Goal: Task Accomplishment & Management: Use online tool/utility

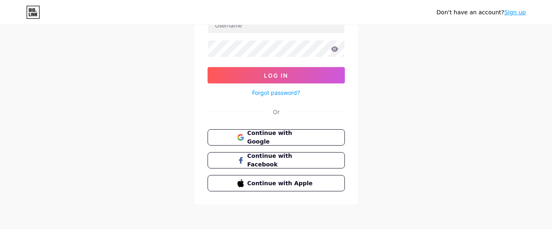
scroll to position [72, 0]
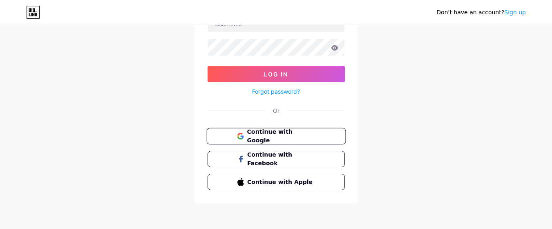
click at [235, 138] on button "Continue with Google" at bounding box center [275, 136] width 139 height 17
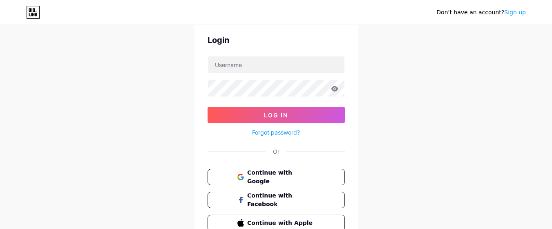
scroll to position [0, 0]
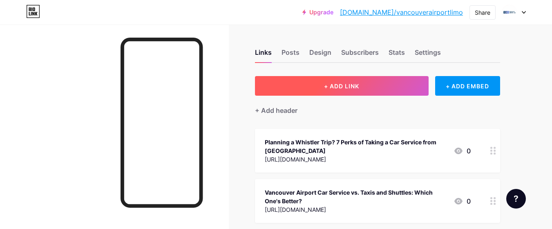
click at [368, 80] on button "+ ADD LINK" at bounding box center [341, 86] width 173 height 20
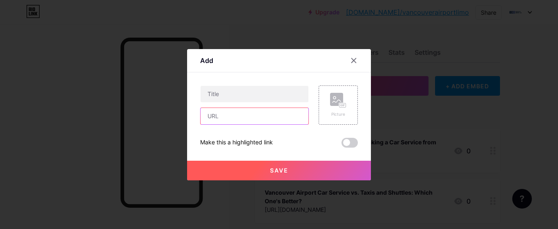
click at [258, 116] on input "text" at bounding box center [254, 116] width 108 height 16
click at [352, 61] on icon at bounding box center [353, 60] width 4 height 4
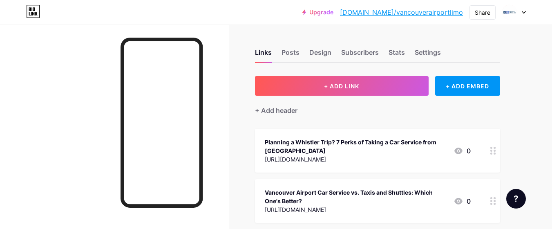
click at [347, 99] on div "+ Add header" at bounding box center [377, 106] width 245 height 20
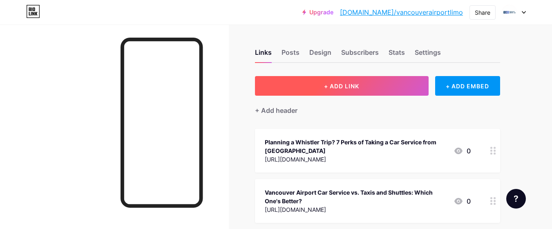
click at [354, 93] on button "+ ADD LINK" at bounding box center [341, 86] width 173 height 20
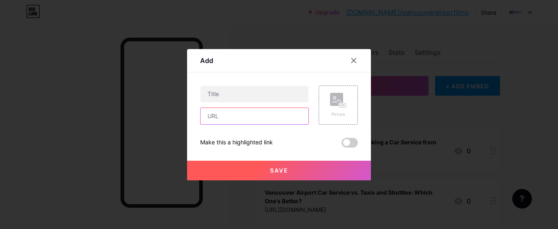
click at [248, 124] on input "text" at bounding box center [254, 116] width 108 height 16
paste input "[URL][DOMAIN_NAME]"
type input "[URL][DOMAIN_NAME]"
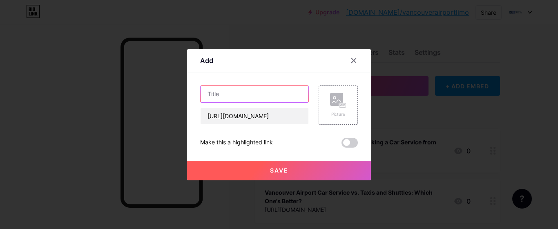
click at [260, 92] on input "text" at bounding box center [254, 94] width 108 height 16
paste input "What Cross-Border Travelers Should Know Before the Journey"
type input "What Cross-Border Travelers Should Know Before the Journey"
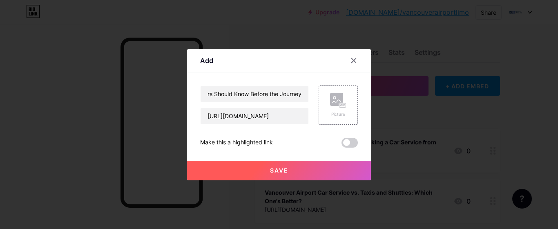
click at [343, 140] on span at bounding box center [349, 143] width 16 height 10
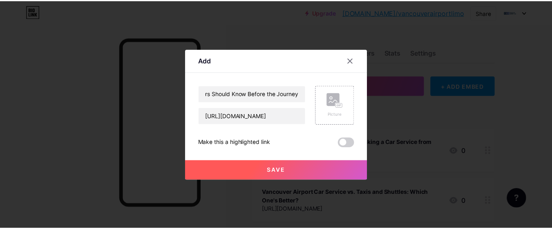
scroll to position [0, 0]
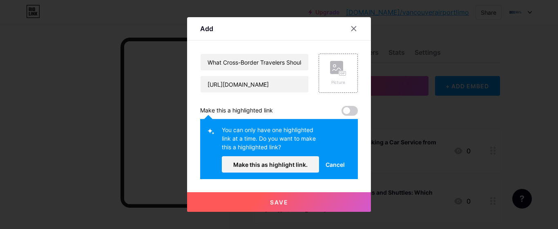
click at [287, 155] on div "You can only have one highlighted link at a time. Do you want to make this a hi…" at bounding box center [270, 140] width 97 height 31
click at [280, 164] on span "Make this as highlight link." at bounding box center [270, 164] width 74 height 7
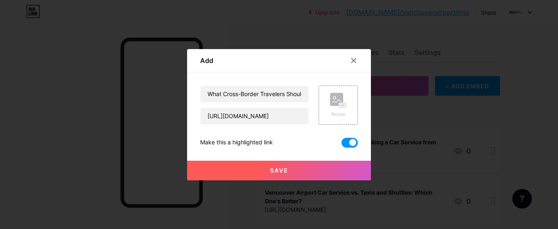
click at [266, 163] on button "Save" at bounding box center [279, 170] width 184 height 20
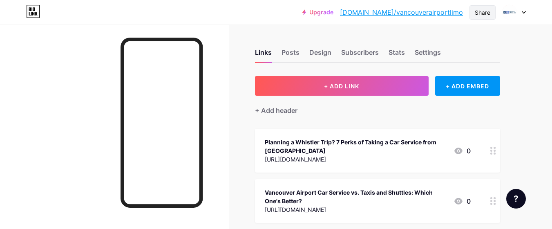
click at [482, 18] on div "Share" at bounding box center [482, 12] width 26 height 14
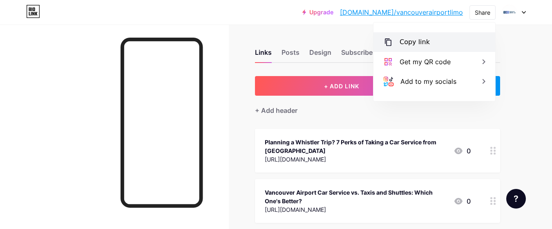
click at [471, 32] on div "Copy link" at bounding box center [434, 42] width 122 height 20
